Goal: Task Accomplishment & Management: Use online tool/utility

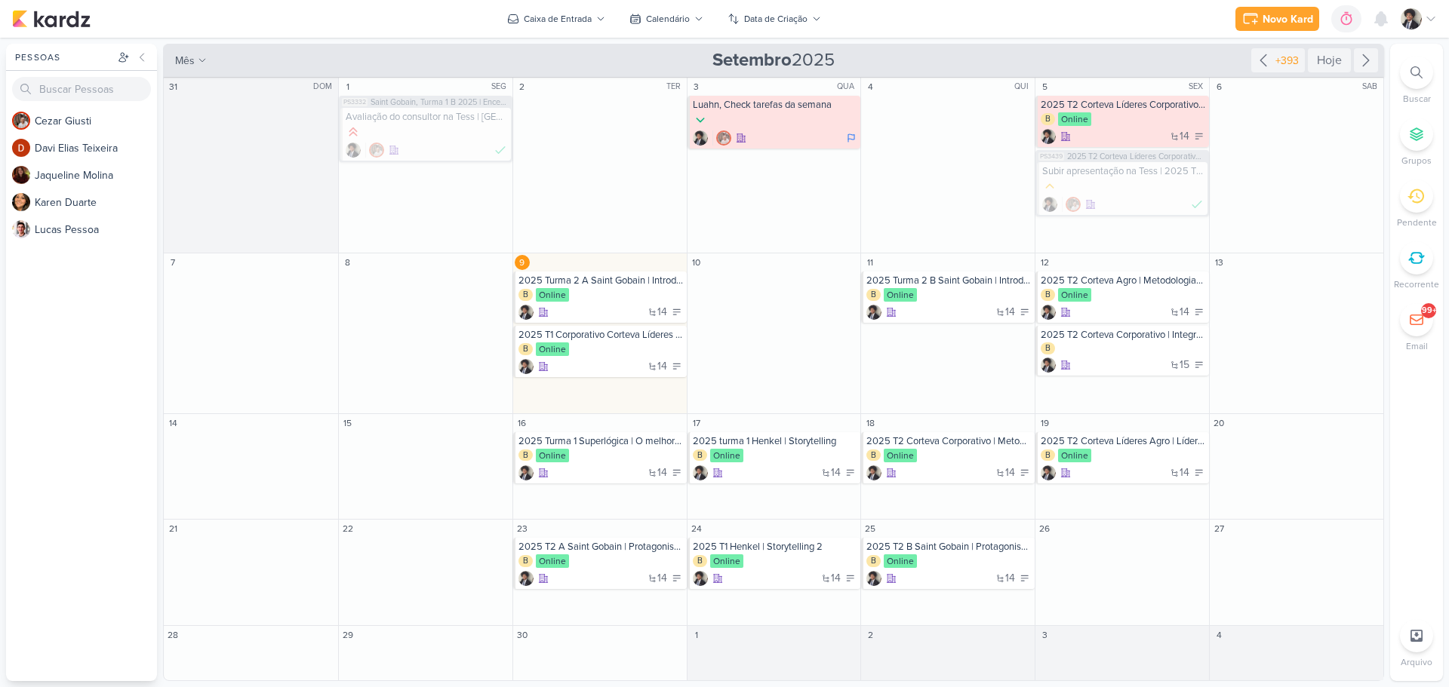
click at [1414, 74] on icon at bounding box center [1416, 72] width 12 height 12
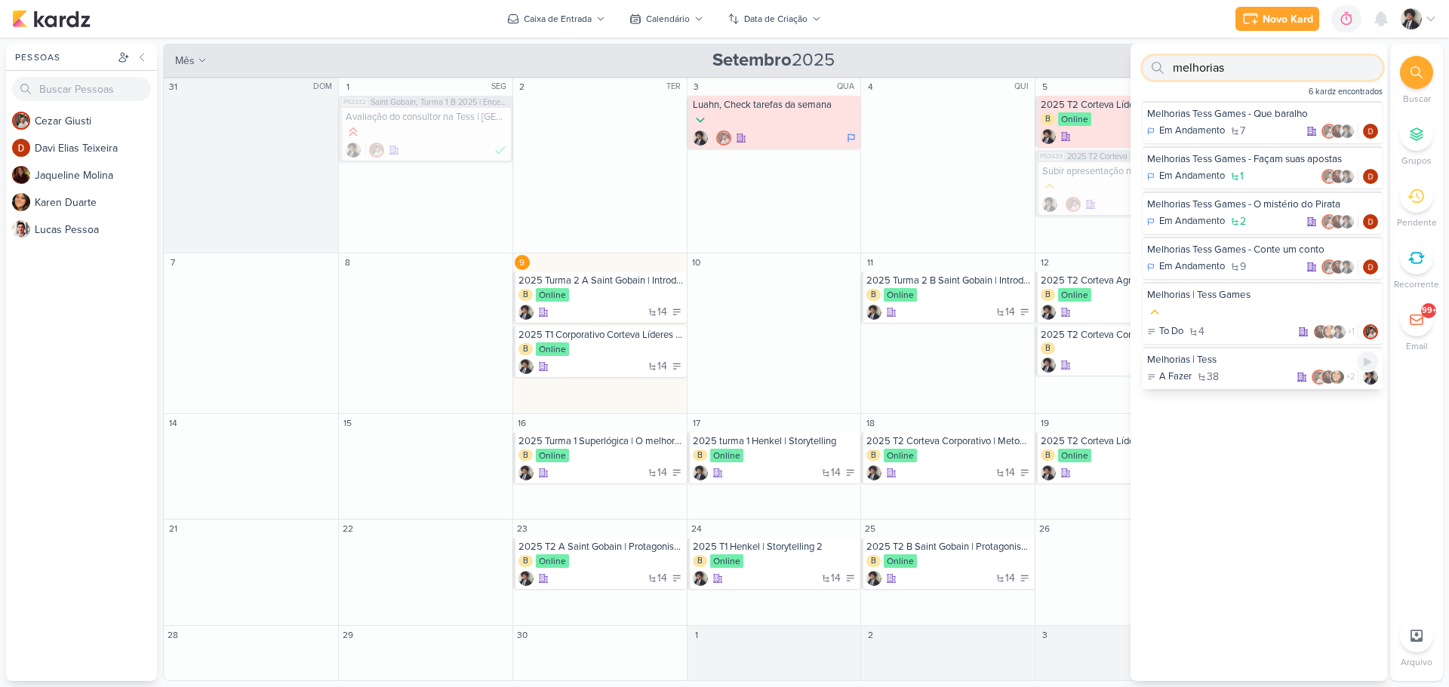
type input "melhorias"
click at [1234, 364] on div "Melhorias | Tess" at bounding box center [1262, 360] width 231 height 14
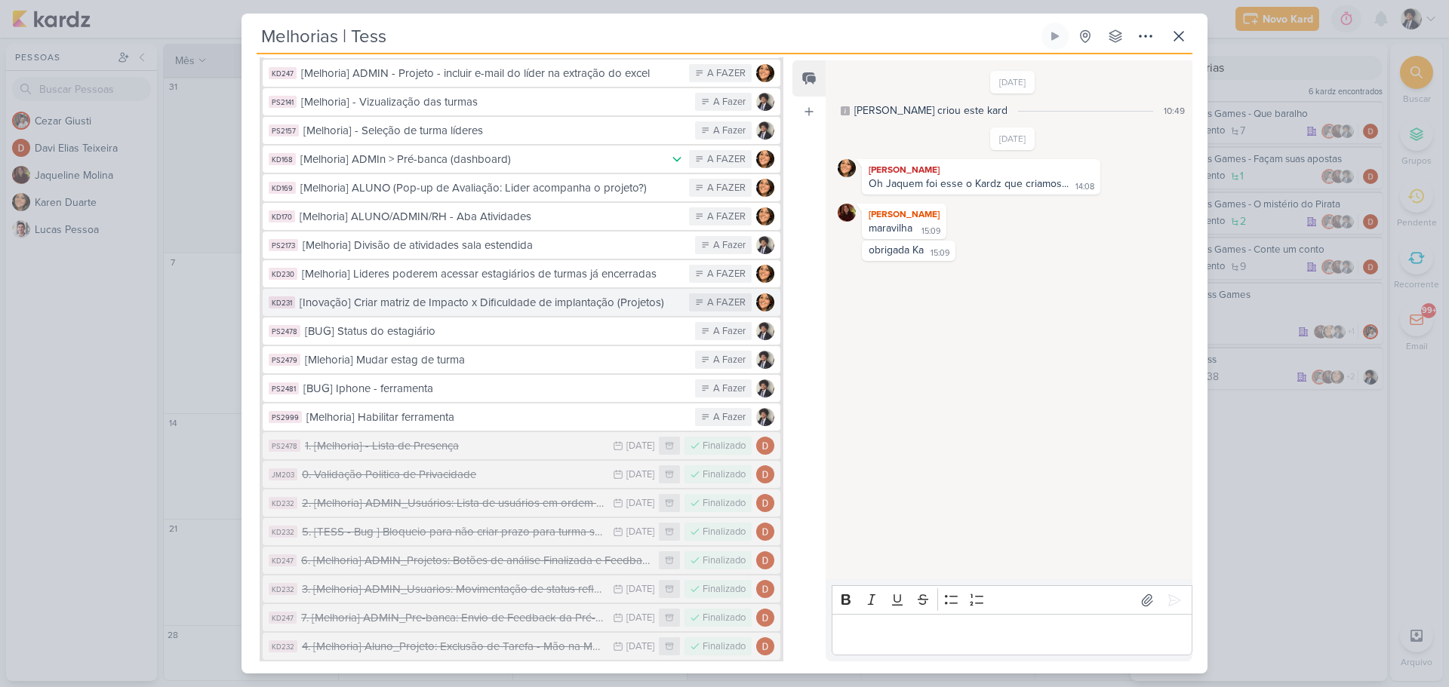
scroll to position [864, 0]
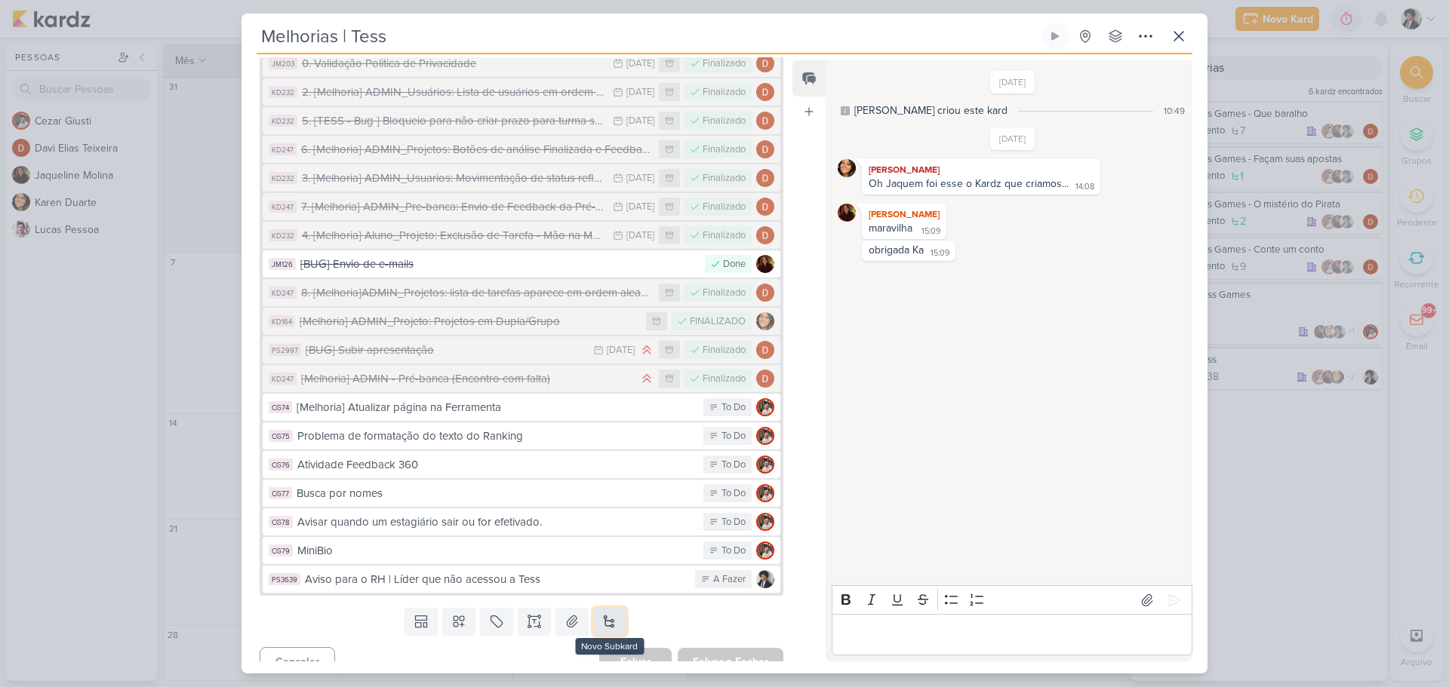
click at [608, 608] on button at bounding box center [609, 621] width 33 height 27
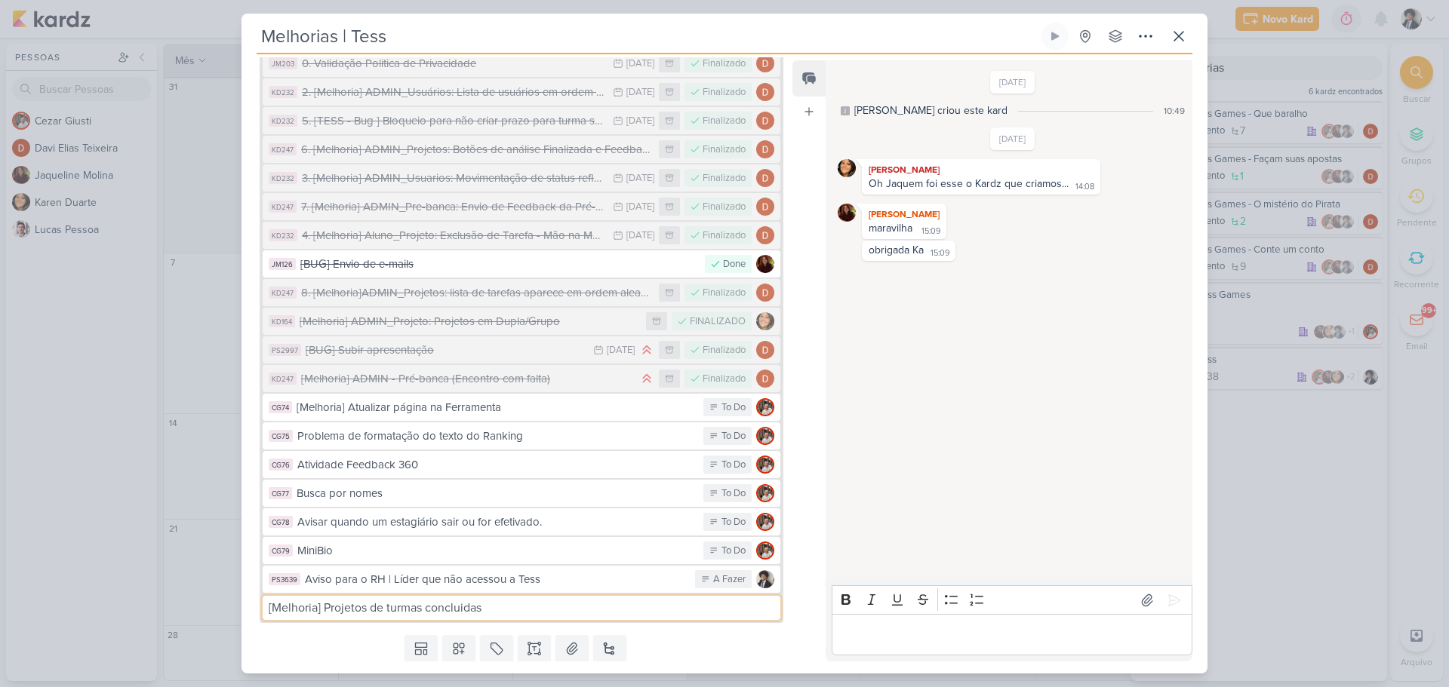
type input "[Melhoria] Projetos de turmas concluidas"
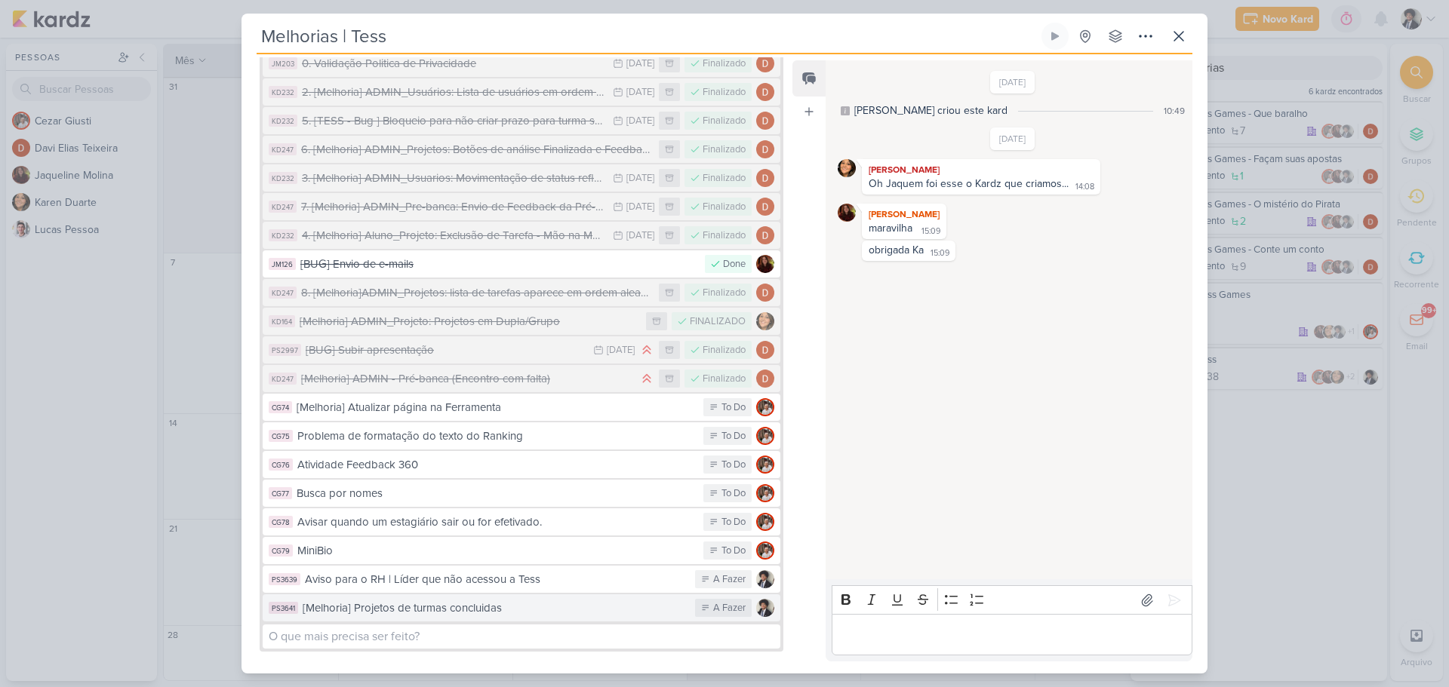
click at [584, 600] on div "[Melhoria] Projetos de turmas concluidas" at bounding box center [495, 608] width 385 height 17
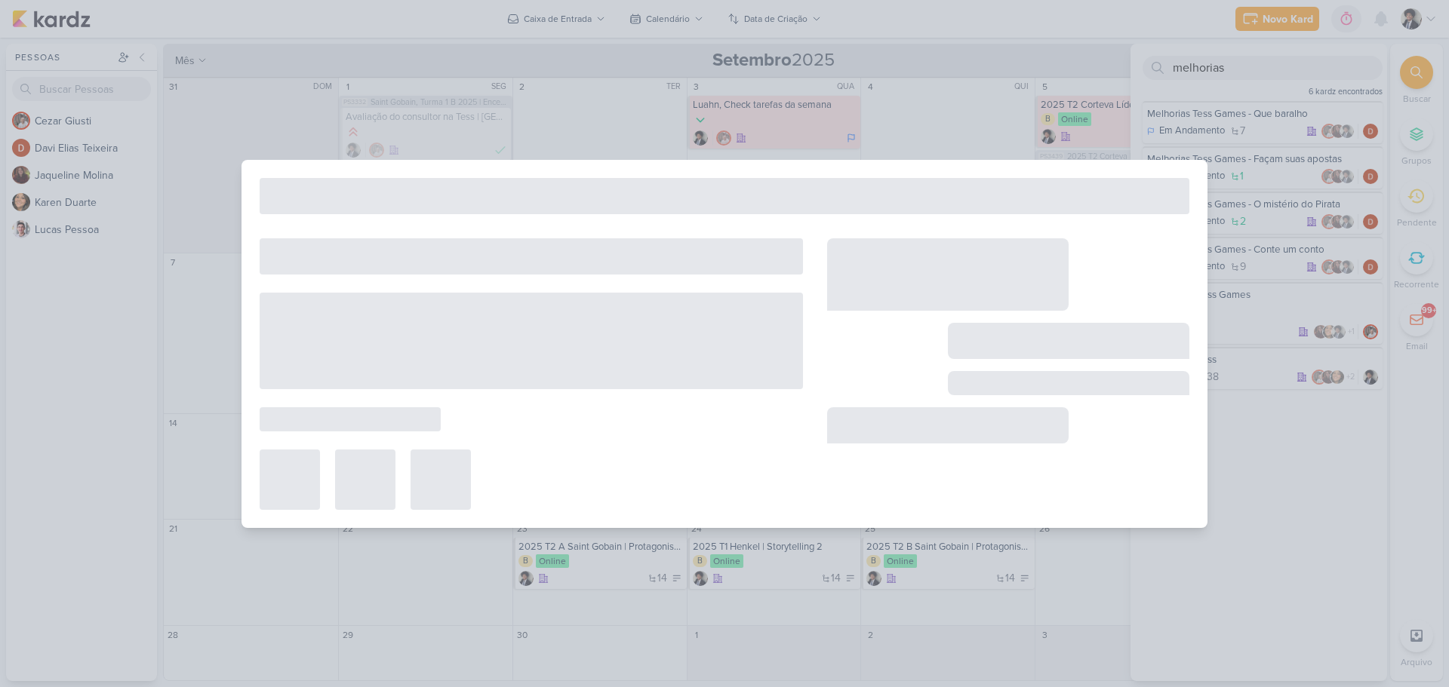
type input "[Melhoria] Projetos de turmas concluidas"
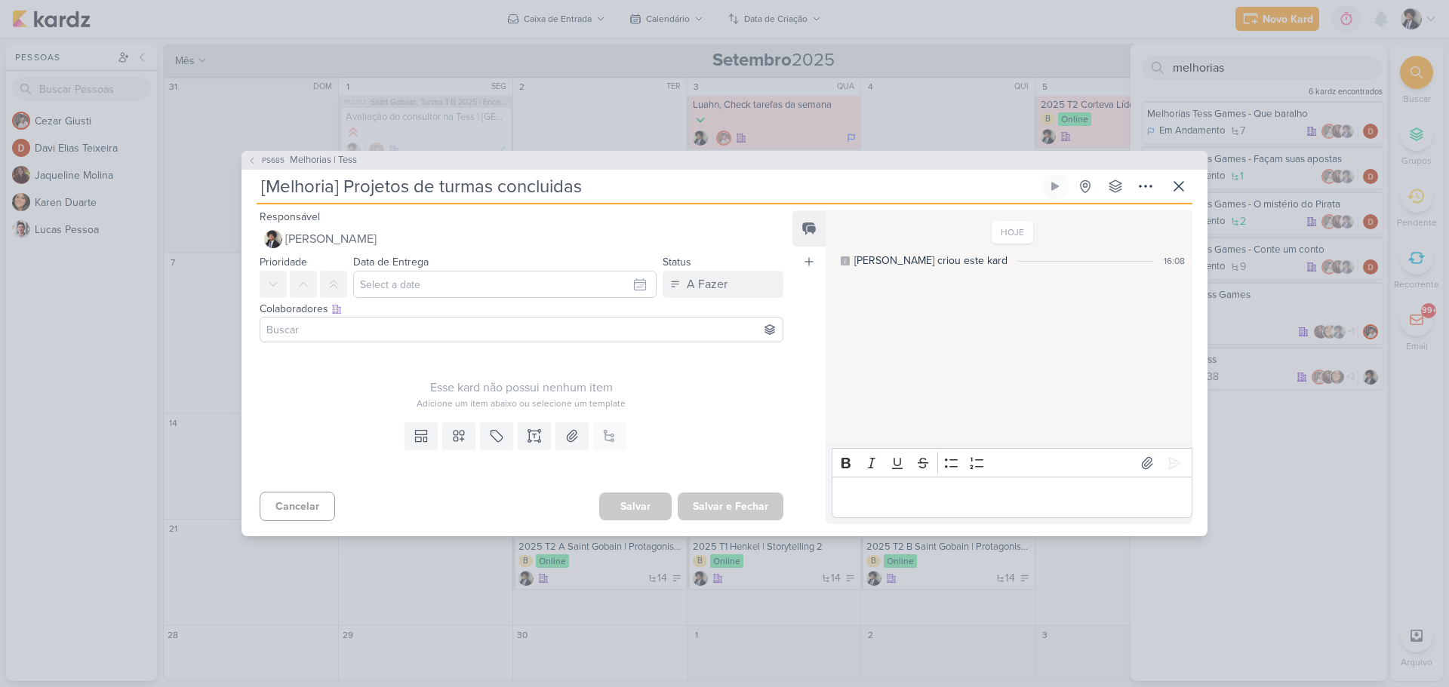
click at [379, 328] on input at bounding box center [521, 330] width 516 height 18
type input "k"
click at [358, 383] on button "[PERSON_NAME]" at bounding box center [521, 385] width 522 height 27
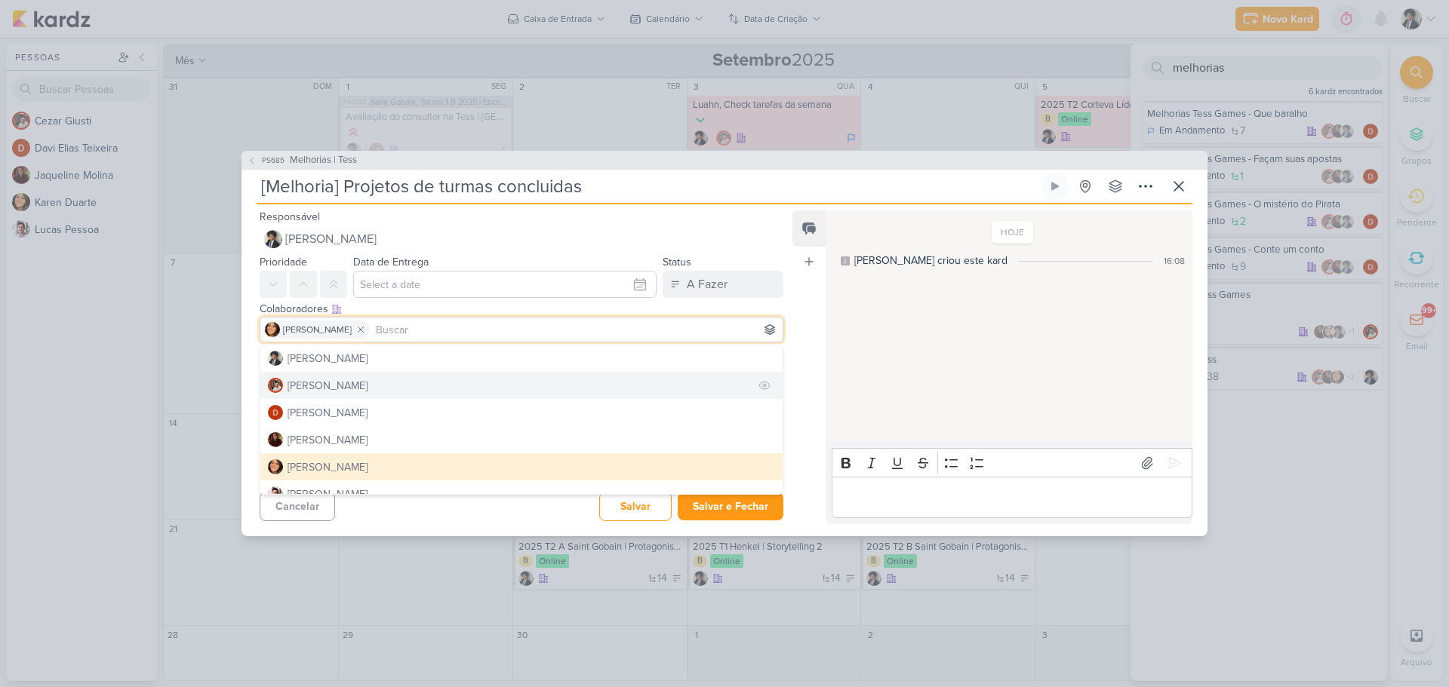
click at [336, 385] on div "[PERSON_NAME]" at bounding box center [327, 386] width 80 height 16
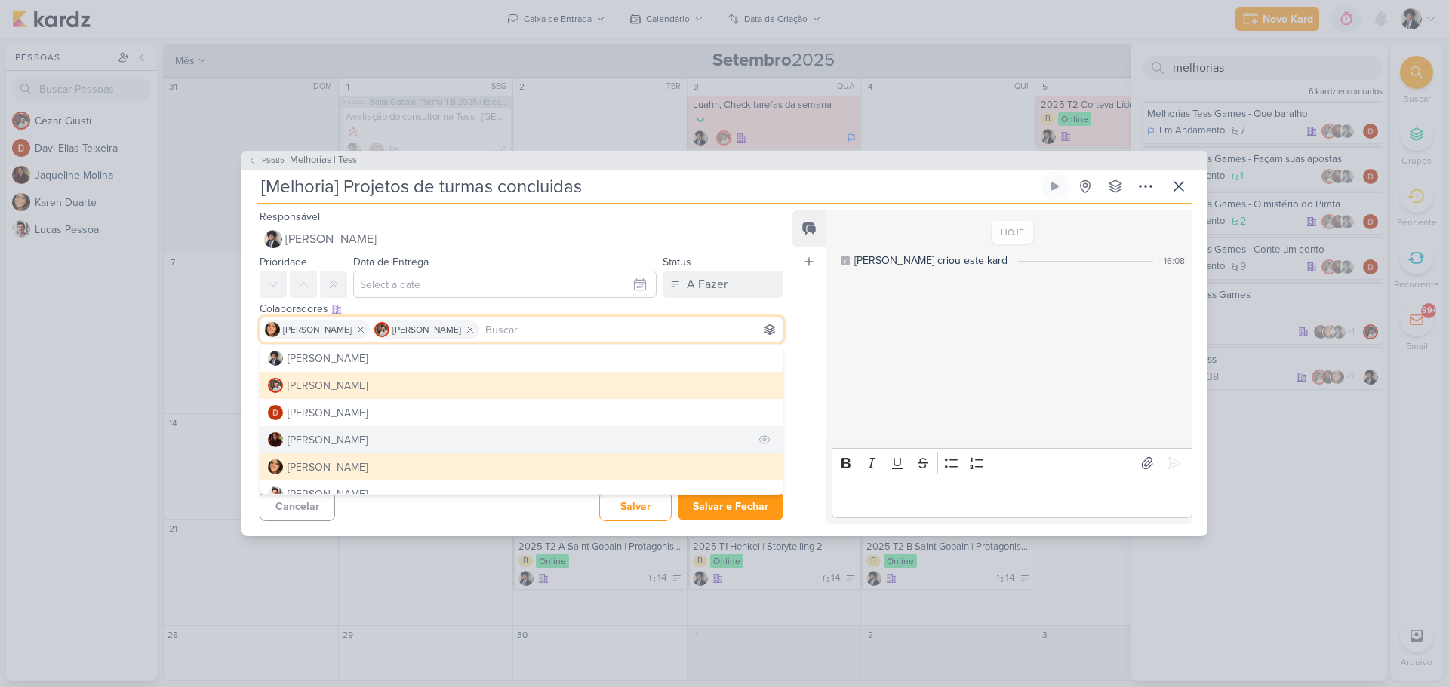
click at [346, 441] on div "[PERSON_NAME]" at bounding box center [327, 440] width 80 height 16
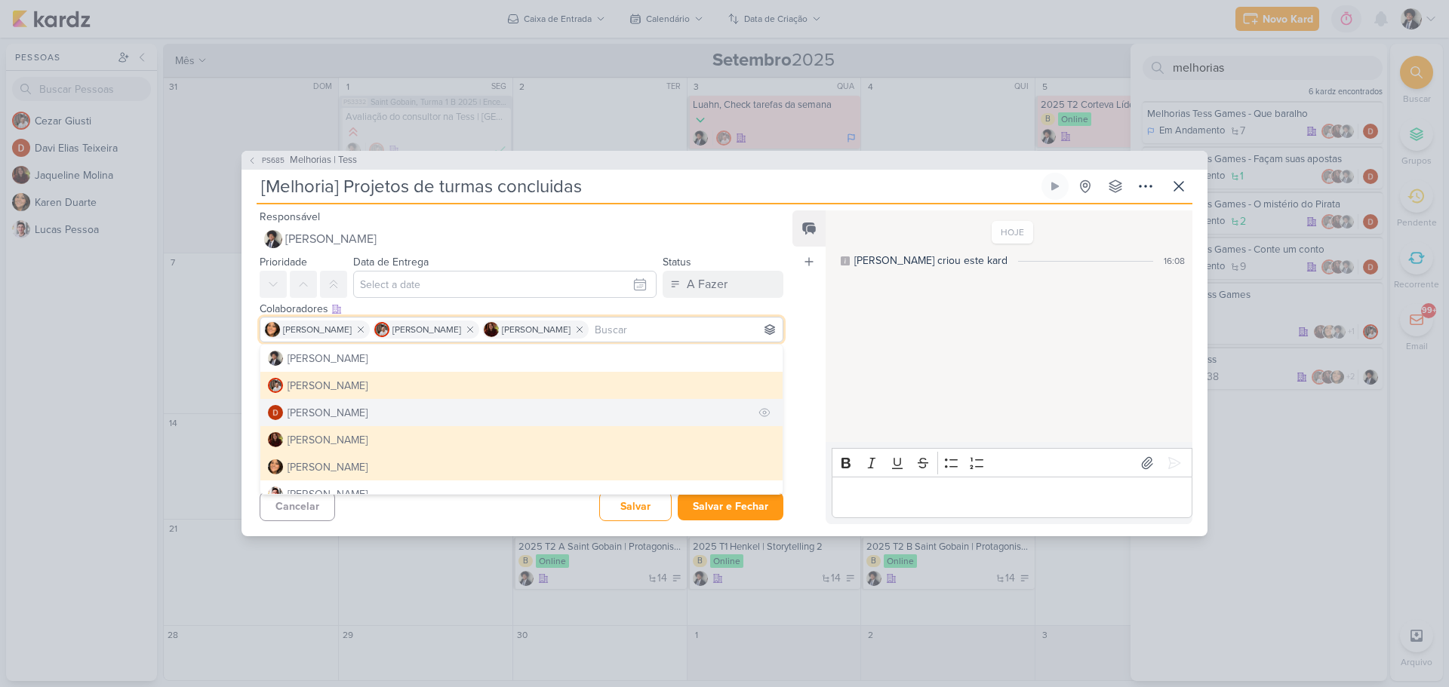
click at [344, 415] on div "[PERSON_NAME]" at bounding box center [327, 413] width 80 height 16
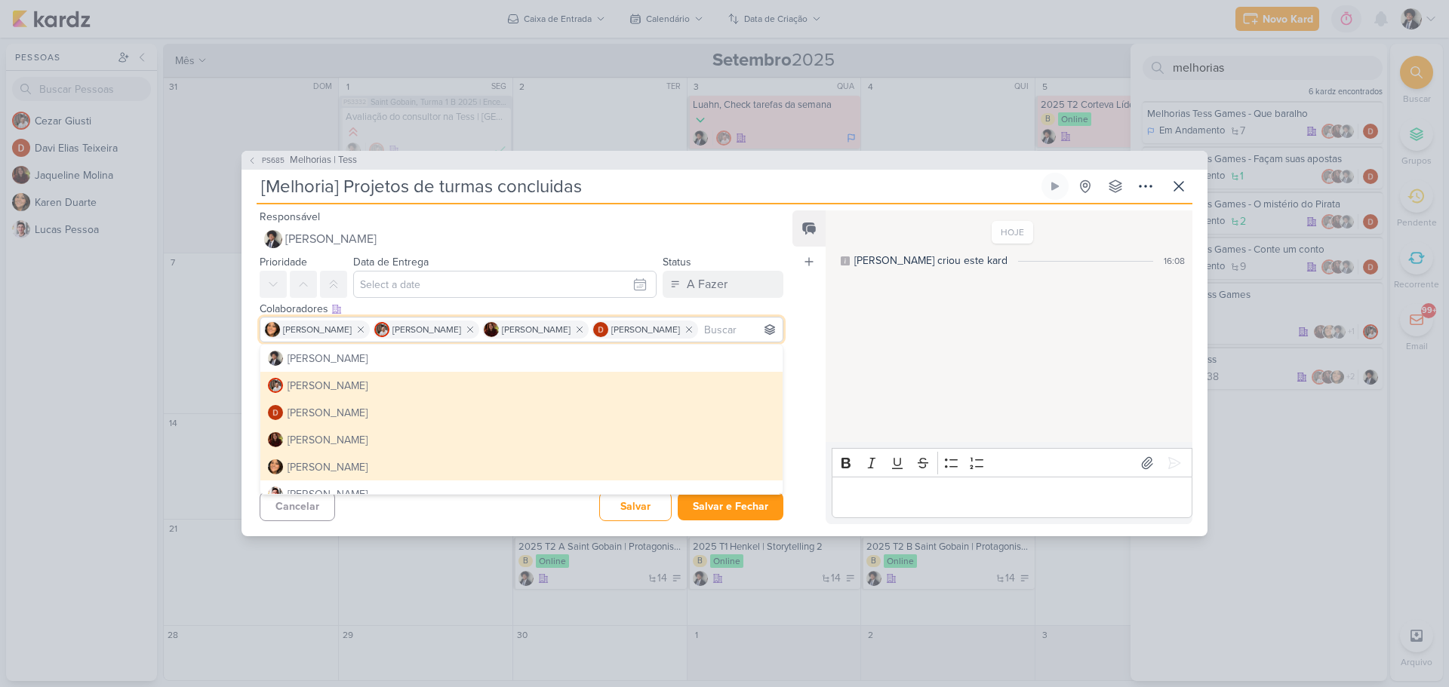
click at [247, 377] on div "Esse kard não possui nenhum item Adicione um item abaixo ou selecione um templa…" at bounding box center [515, 383] width 548 height 68
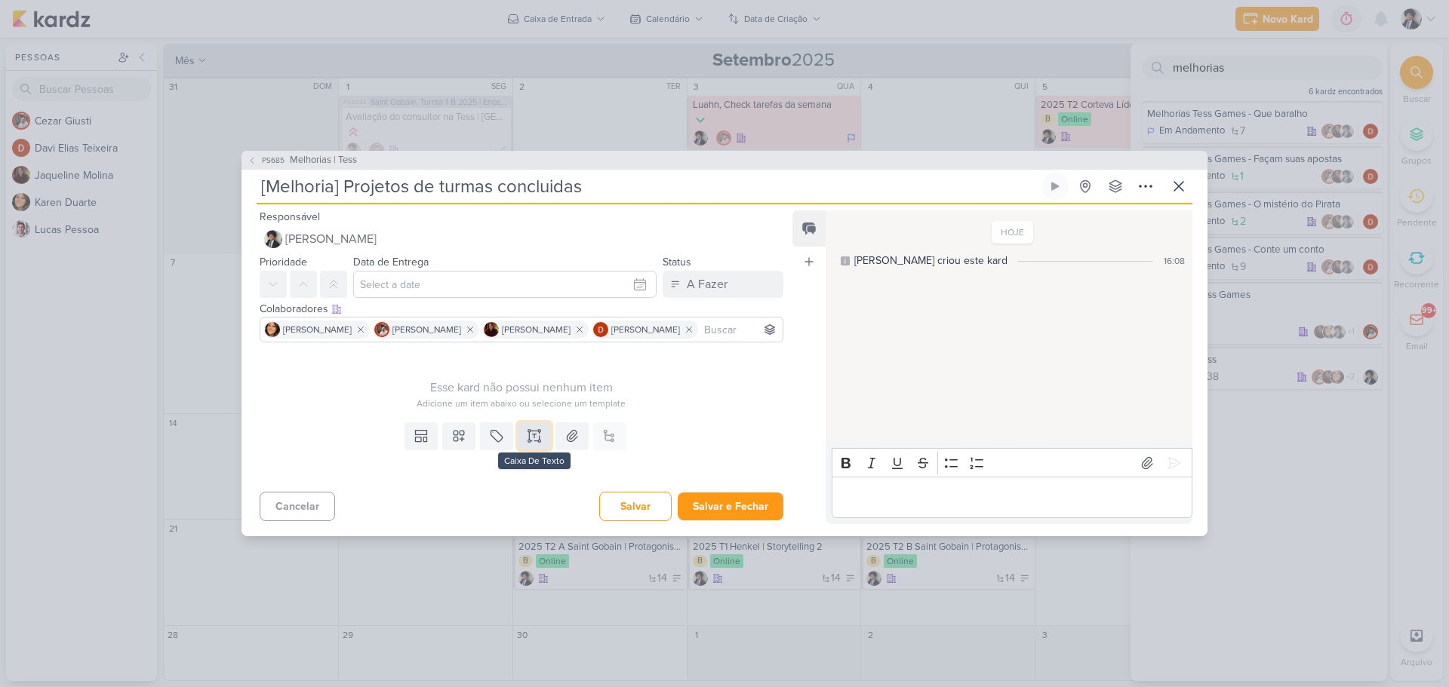
click at [536, 435] on icon at bounding box center [534, 436] width 15 height 15
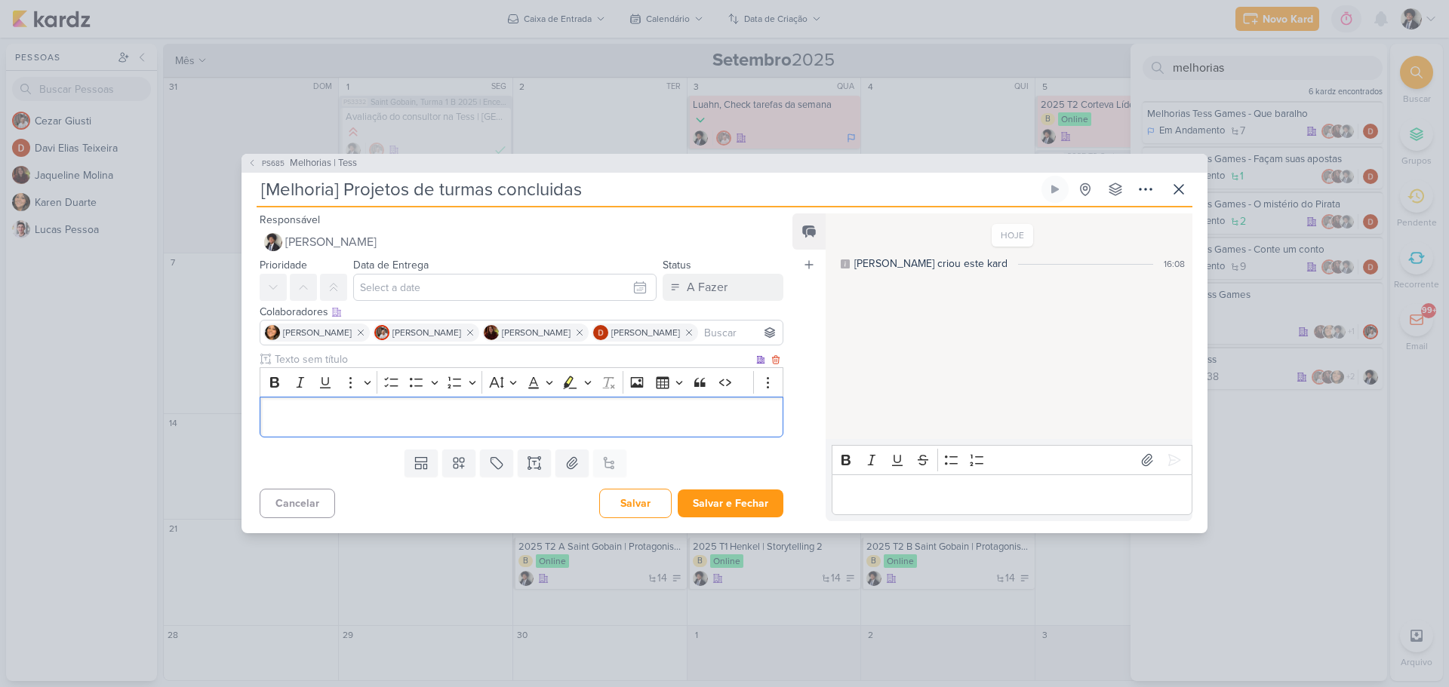
click at [420, 413] on p "Editor editing area: main" at bounding box center [521, 417] width 507 height 18
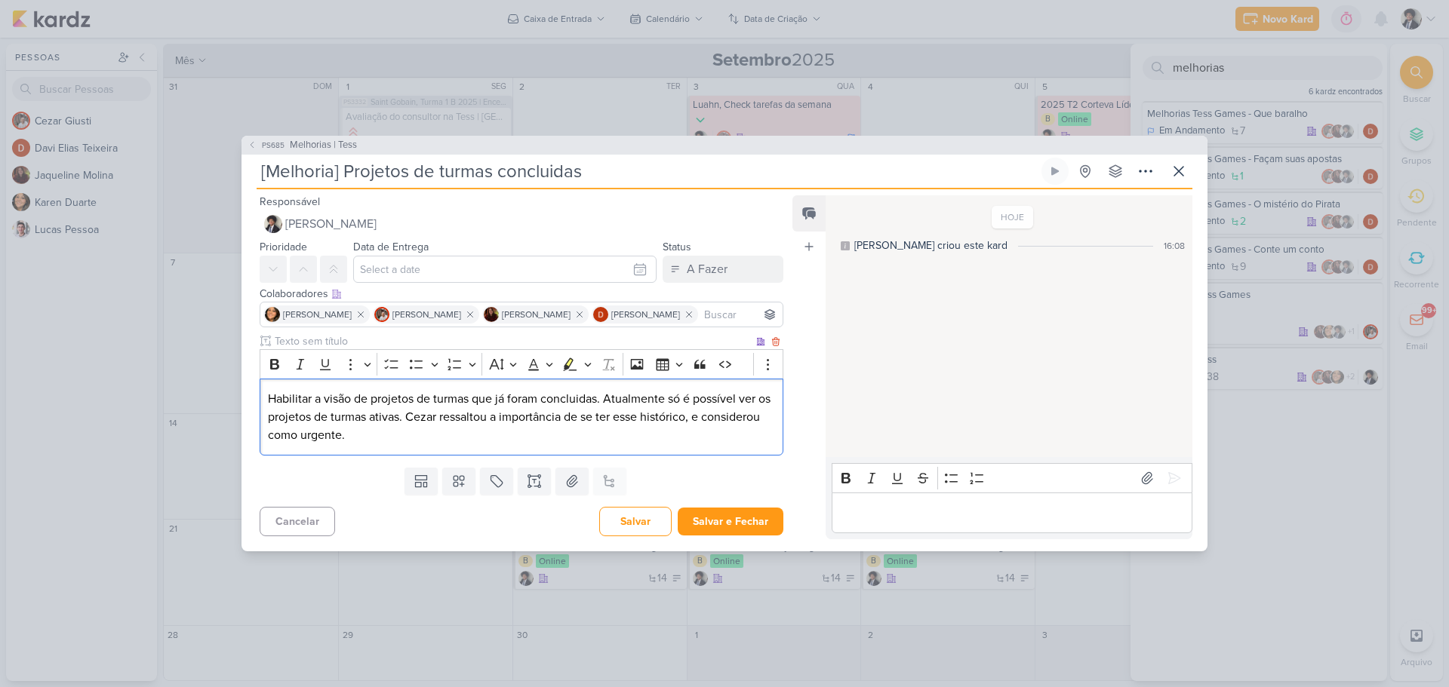
click at [345, 438] on p "Habilitar a visão de projetos de turmas que já foram concluidas. Atualmente só …" at bounding box center [521, 417] width 507 height 54
click at [715, 419] on p "Habilitar a visão de projetos de turmas que já foram concluidas. Atualmente só …" at bounding box center [521, 417] width 507 height 54
click at [718, 416] on p "Habilitar a visão de projetos de turmas que já foram concluidas. Atualmente só …" at bounding box center [521, 417] width 507 height 54
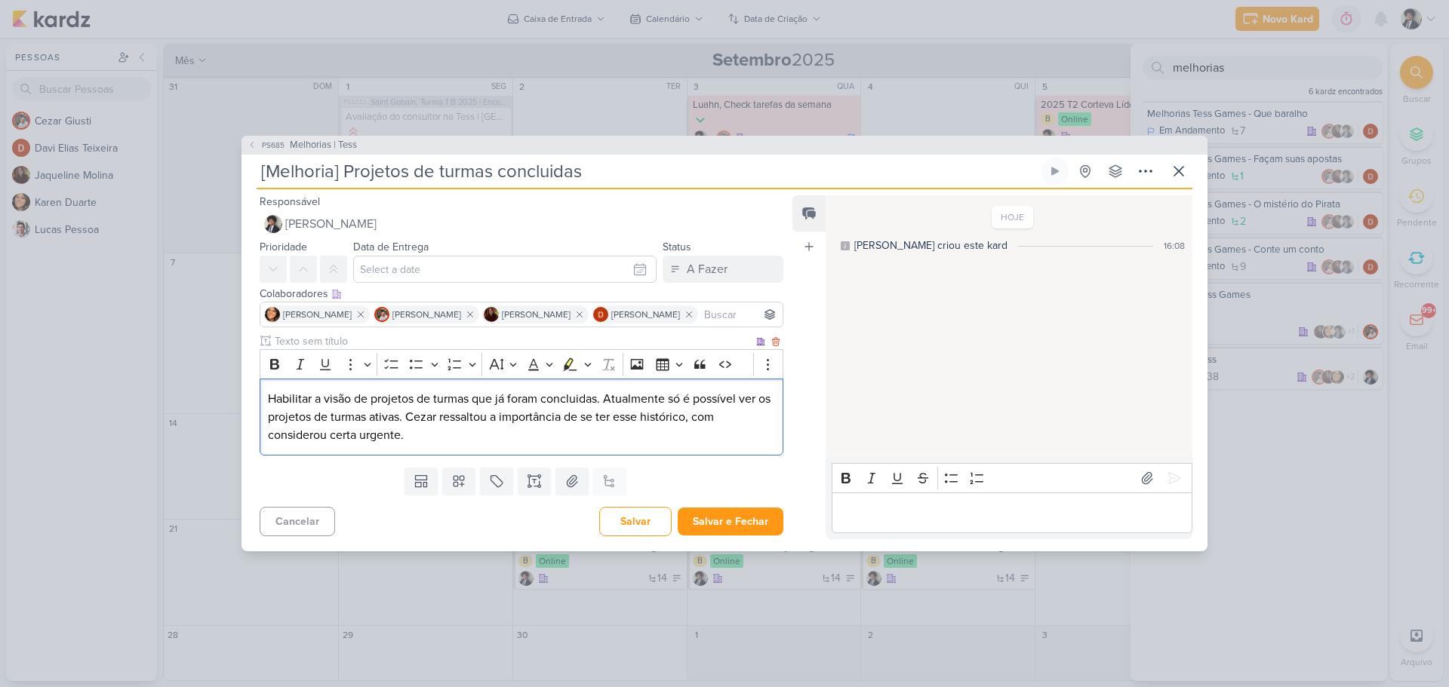
click at [303, 437] on p "Habilitar a visão de projetos de turmas que já foram concluidas. Atualmente só …" at bounding box center [521, 417] width 507 height 54
click at [306, 435] on p "Habilitar a visão de projetos de turmas que já foram concluidas. Atualmente só …" at bounding box center [521, 417] width 507 height 54
click at [291, 435] on p "Habilitar a visão de projetos de turmas que já foram concluidas. Atualmente só …" at bounding box center [521, 417] width 507 height 54
click at [369, 488] on div "Templates Campos Personalizados Marcadores Caixa De Texto Anexo Este kard já é …" at bounding box center [515, 481] width 548 height 39
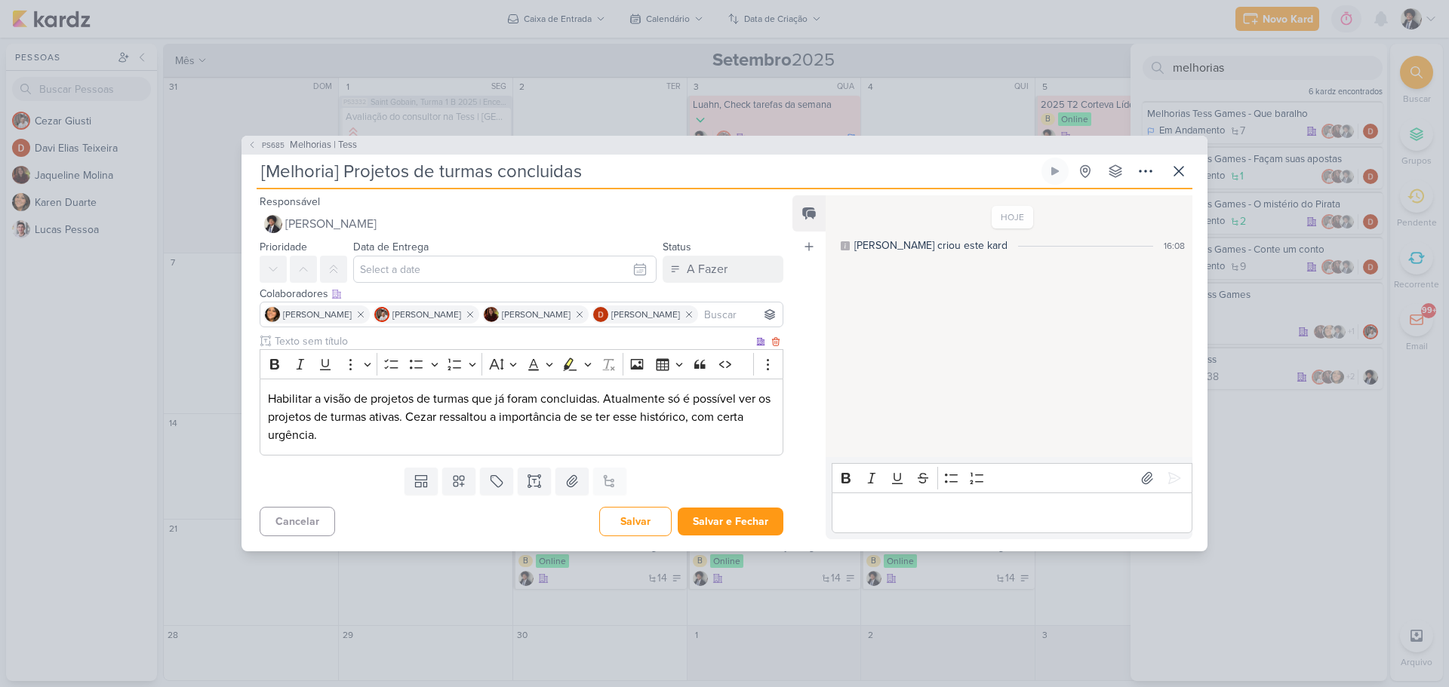
click at [598, 398] on p "Habilitar a visão de projetos de turmas que já foram concluidas. Atualmente só …" at bounding box center [521, 417] width 507 height 54
drag, startPoint x: 629, startPoint y: 396, endPoint x: 607, endPoint y: 398, distance: 21.9
click at [607, 398] on p "Habilitar a visão de projetos de turmas que já foram concluidas (Rh e Líder). A…" at bounding box center [521, 417] width 507 height 54
click at [481, 413] on p "Habilitar a visão de projetos de turmas que já foram concluidas (Líder). Atualm…" at bounding box center [521, 417] width 507 height 54
click at [557, 441] on p "Habilitar a visão de projetos de turmas que já foram concluidas (Líder). Atualm…" at bounding box center [521, 417] width 507 height 54
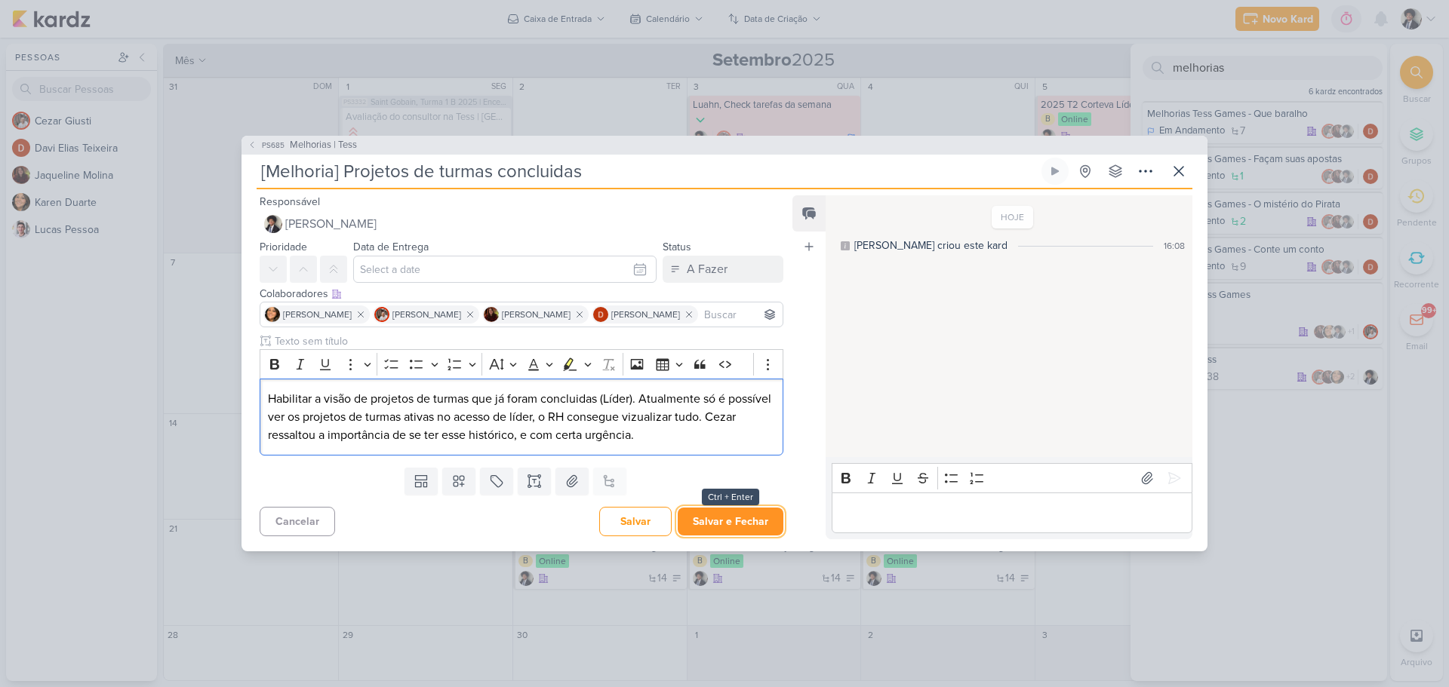
click at [723, 521] on button "Salvar e Fechar" at bounding box center [731, 522] width 106 height 28
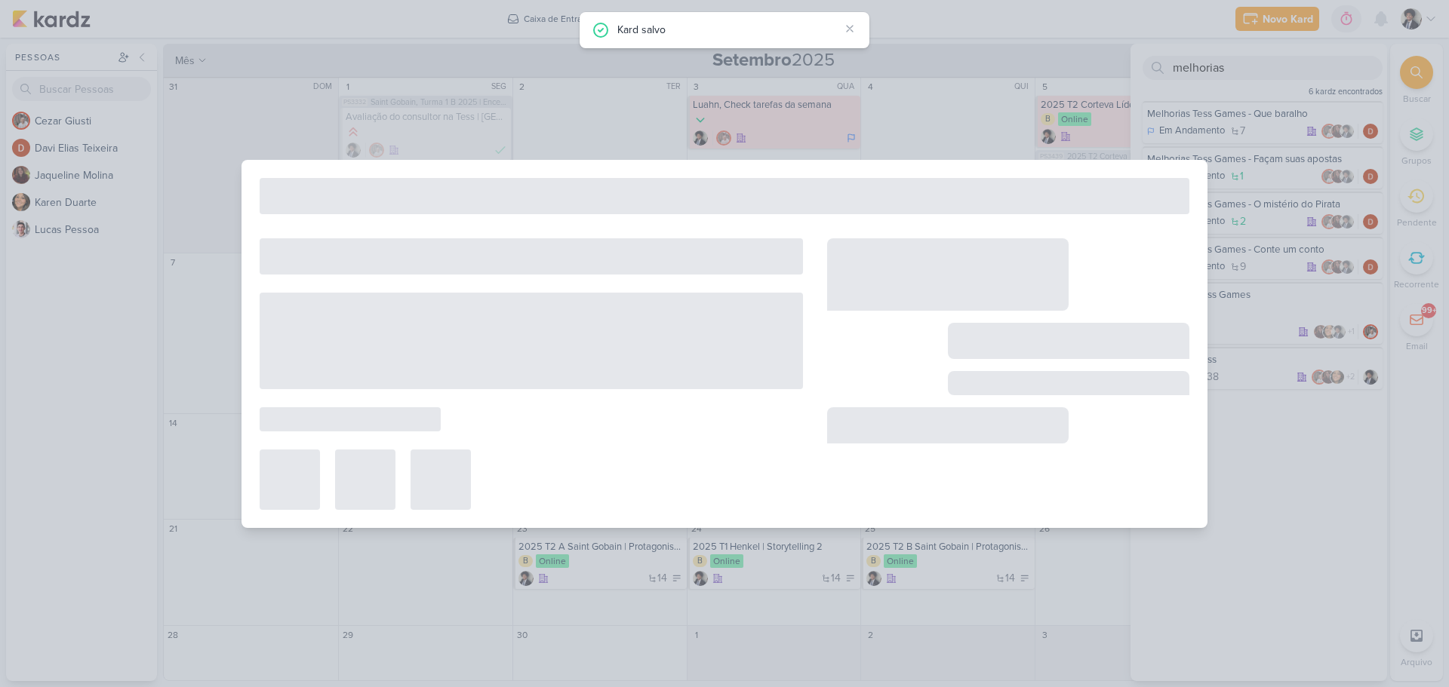
type input "Melhorias | Tess"
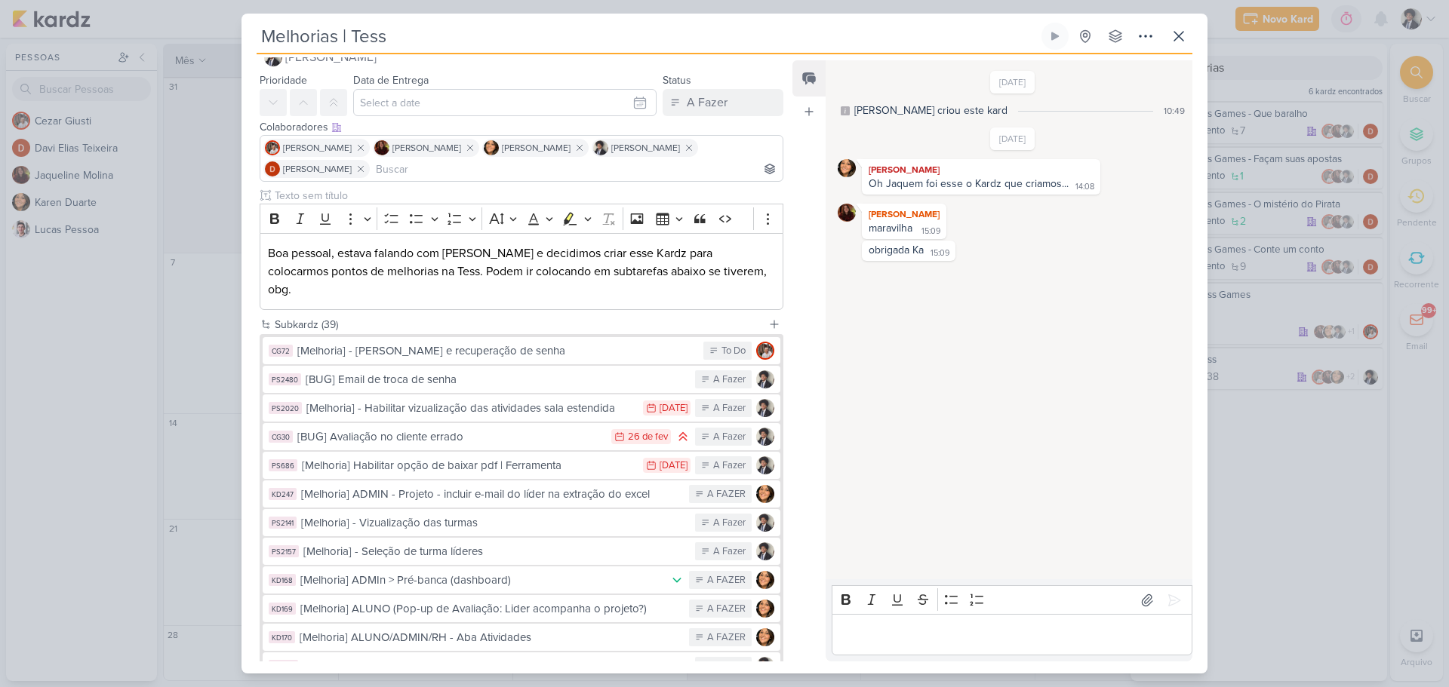
scroll to position [0, 0]
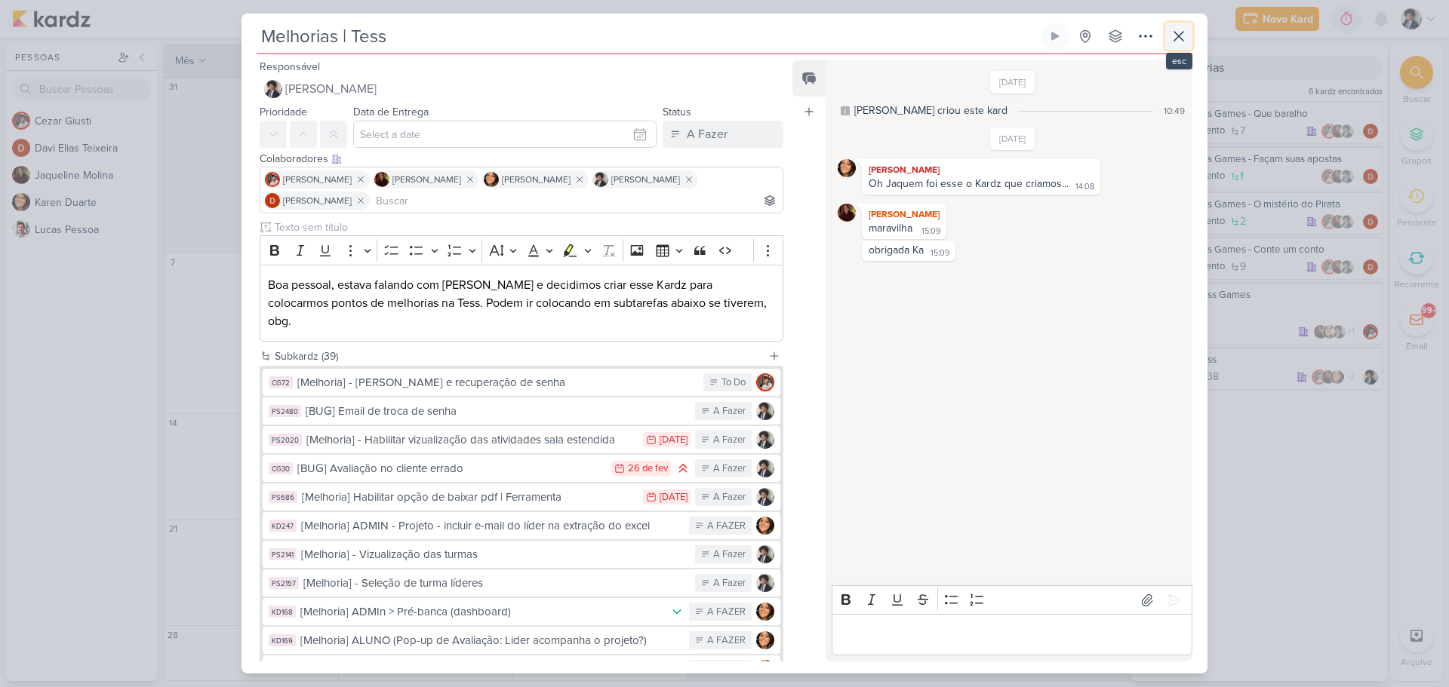
click at [1175, 33] on icon at bounding box center [1178, 36] width 9 height 9
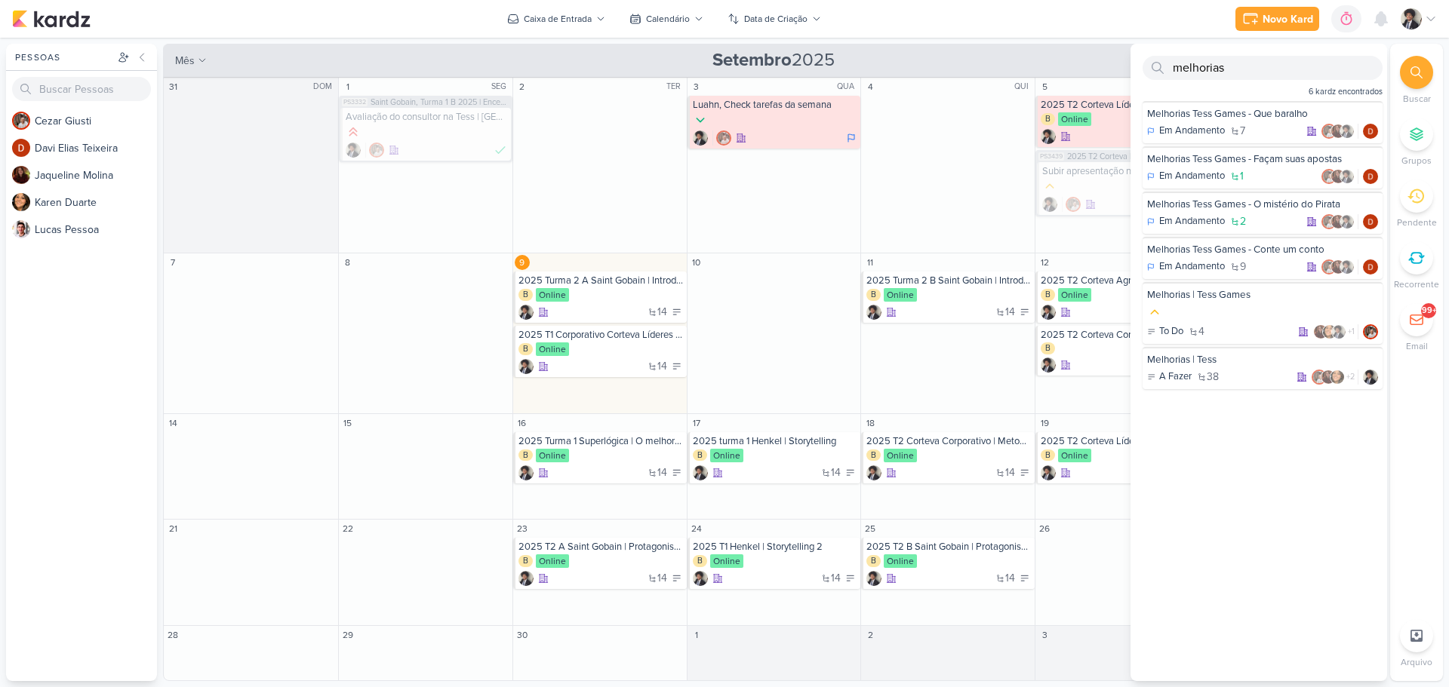
click at [1090, 23] on div "Novo Kard Ctrl + k 0h0m Sessão desligada... Hoje 0h0m Semana 0h0m Mês 0h0m" at bounding box center [724, 19] width 1425 height 38
